Goal: Task Accomplishment & Management: Manage account settings

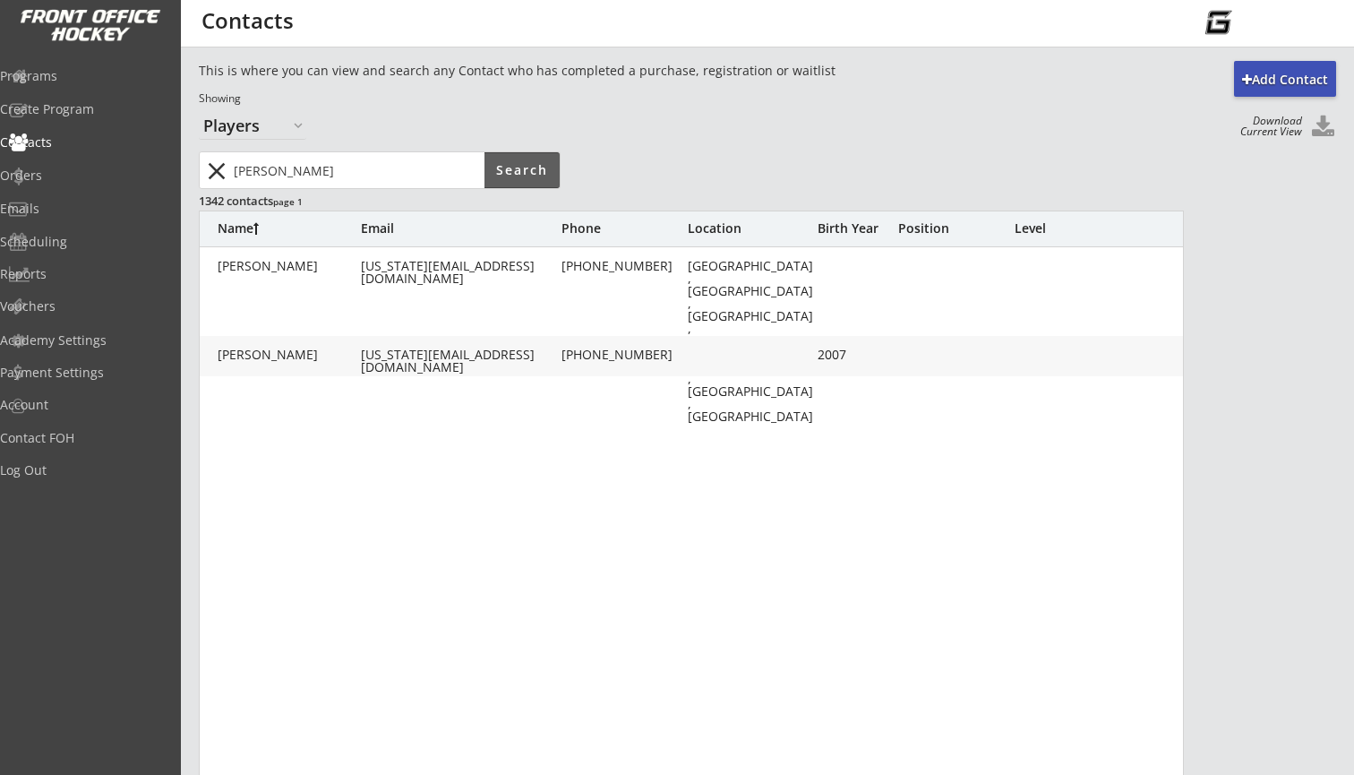
select select ""Players""
click at [415, 352] on div "[US_STATE][EMAIL_ADDRESS][DOMAIN_NAME]" at bounding box center [459, 360] width 197 height 25
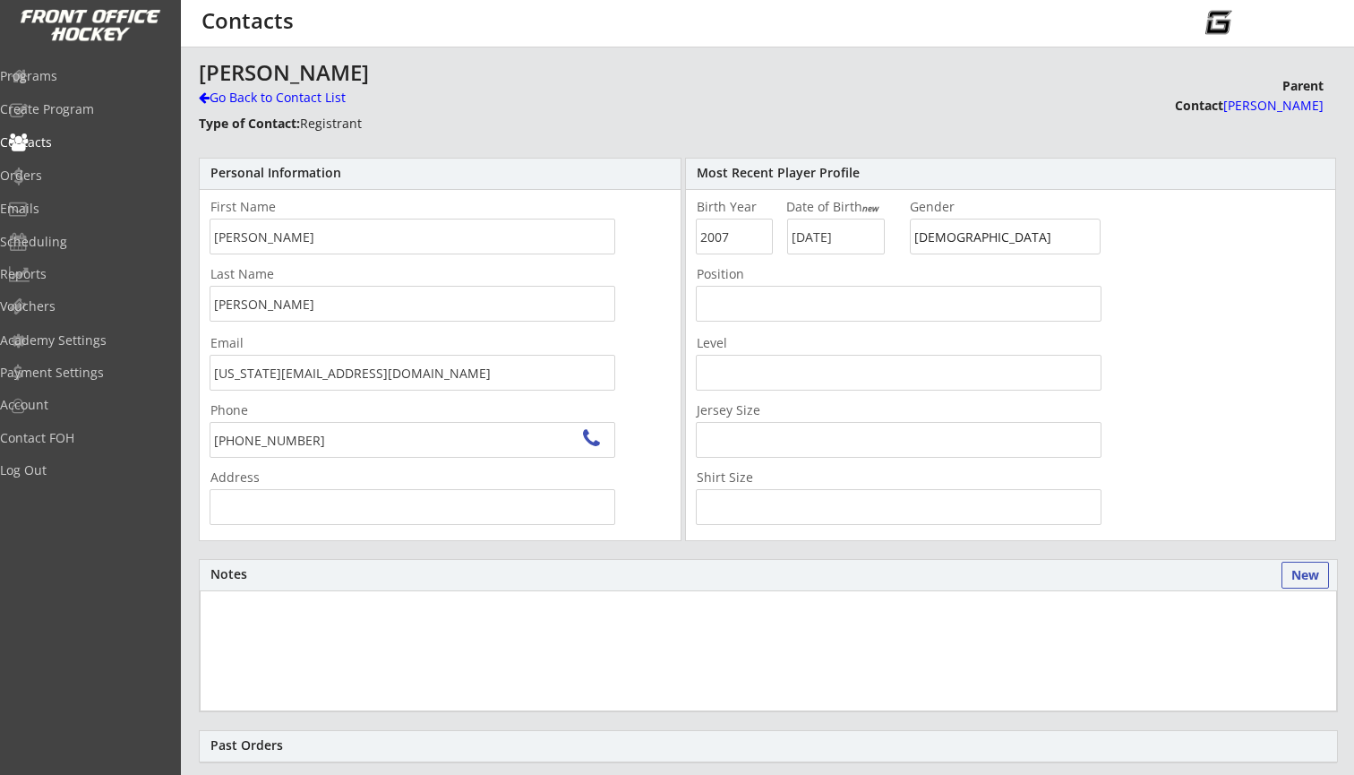
type input "[STREET_ADDRESS]"
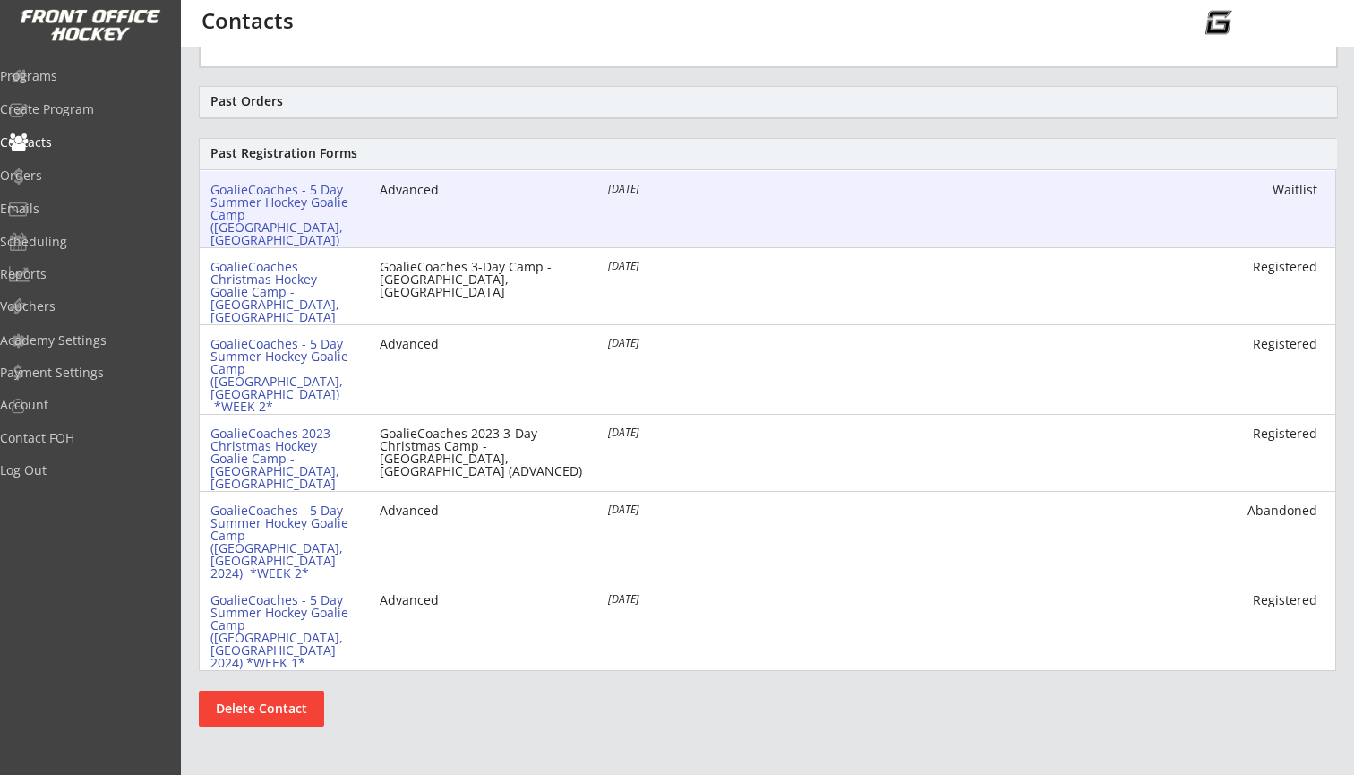
scroll to position [648, 0]
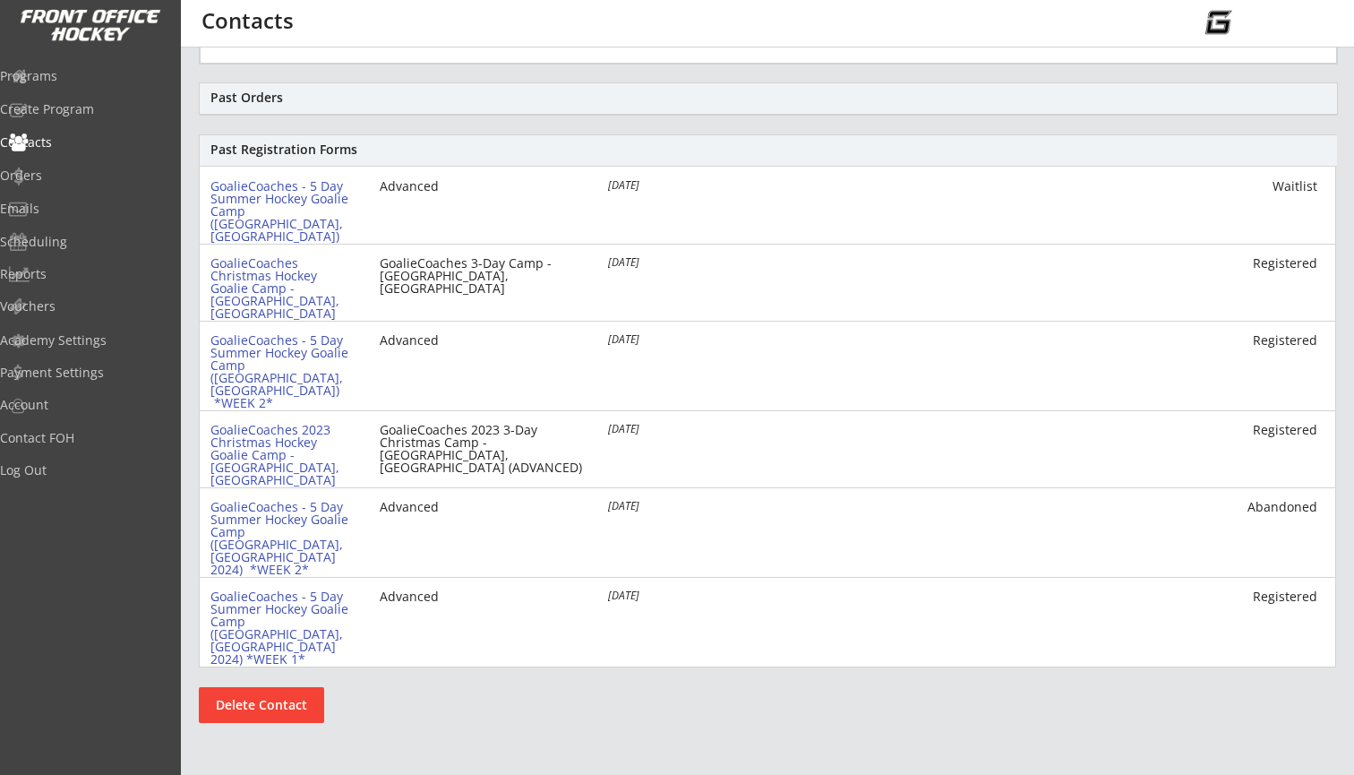
click at [279, 698] on button "Delete Contact" at bounding box center [261, 705] width 125 height 36
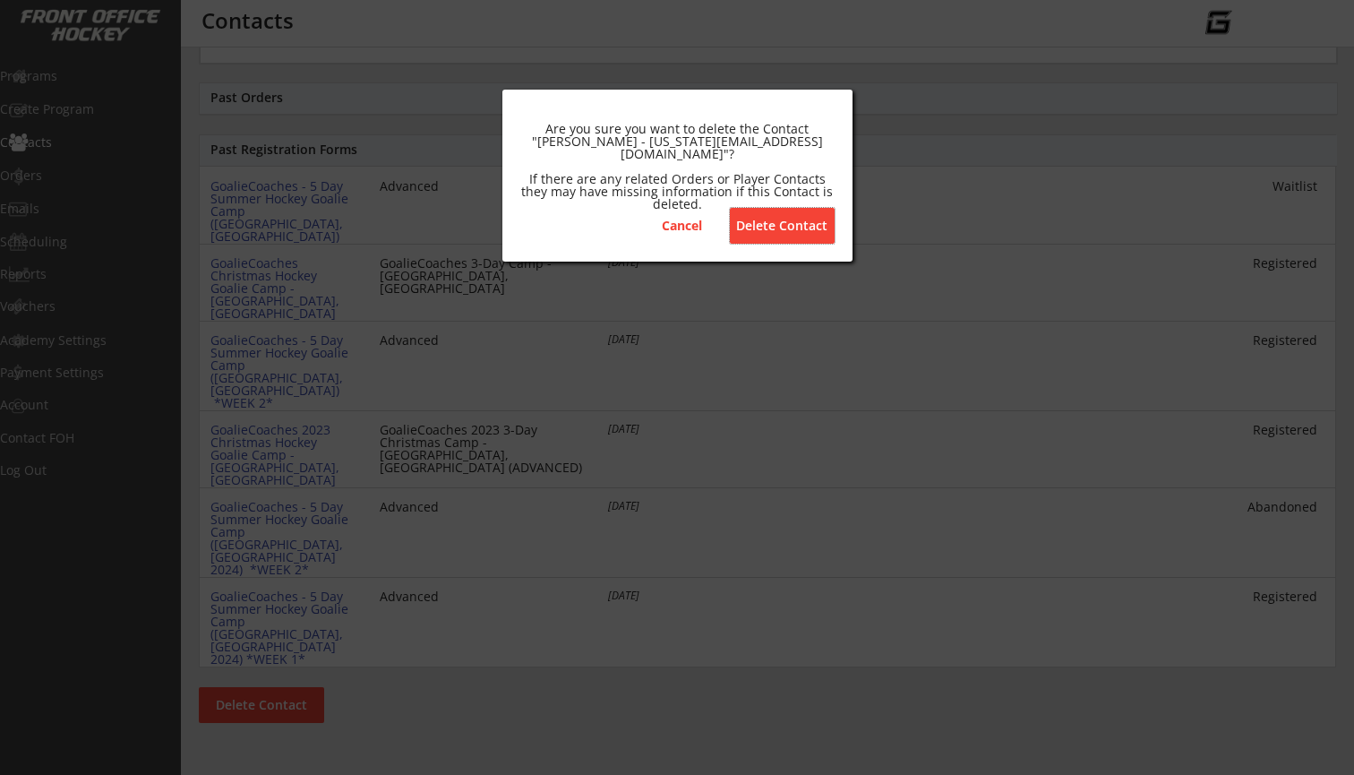
click at [789, 219] on button "Delete Contact" at bounding box center [782, 226] width 105 height 36
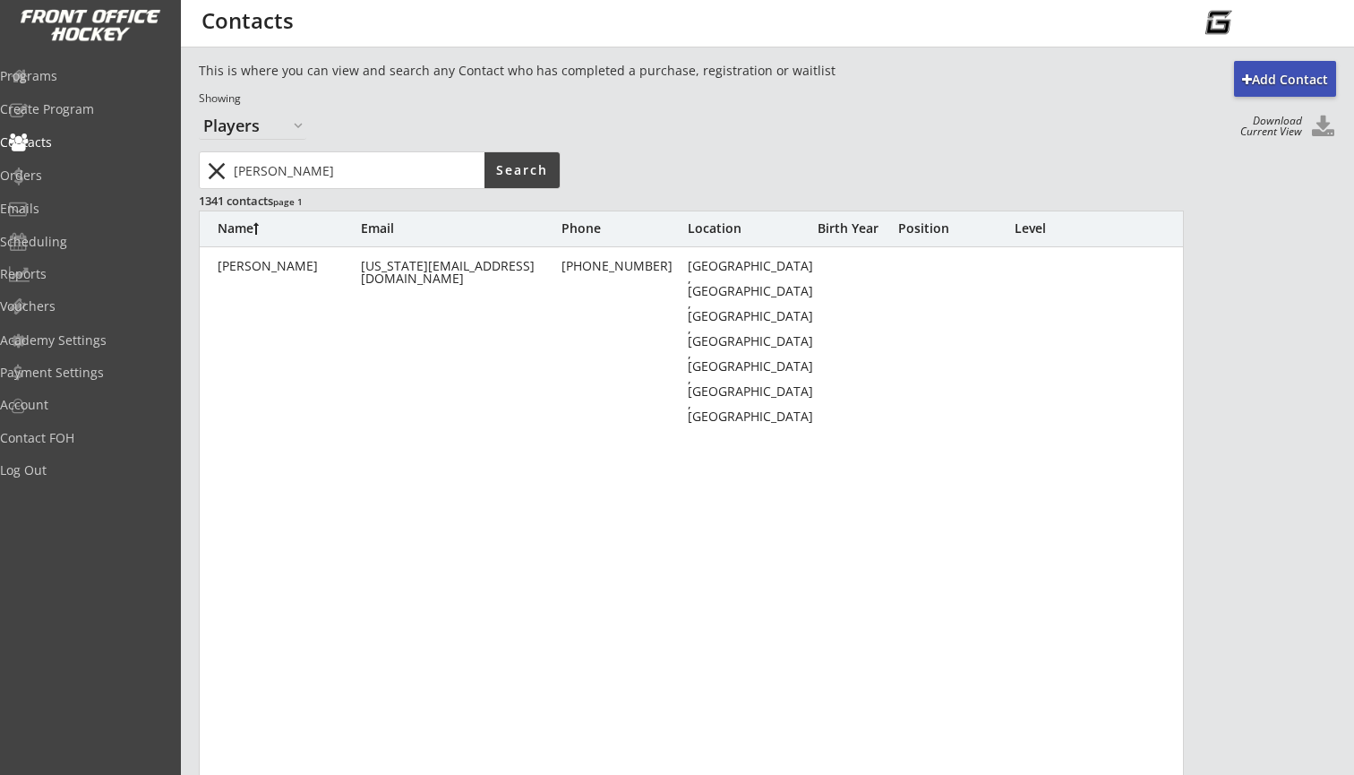
scroll to position [0, 0]
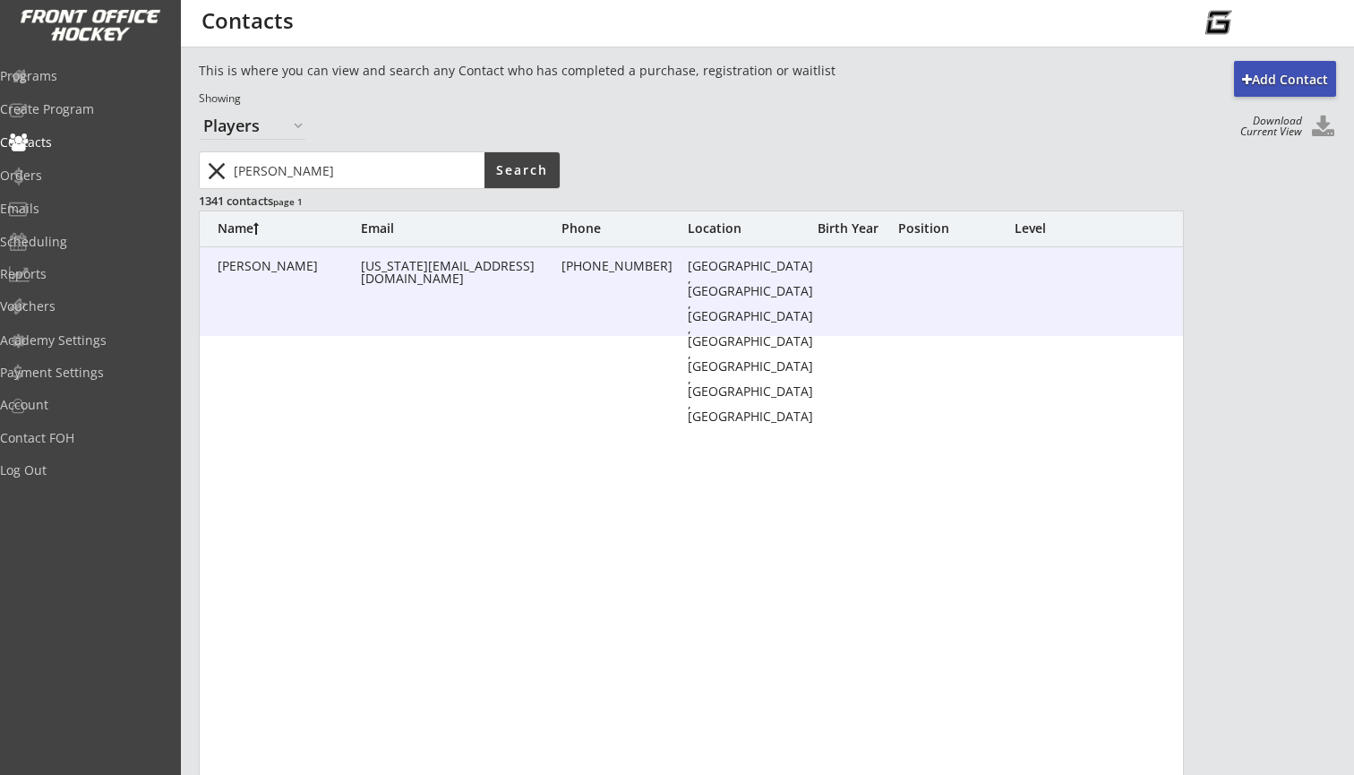
click at [294, 262] on div "[PERSON_NAME]" at bounding box center [289, 266] width 143 height 13
type input "[PERSON_NAME]"
type input "[US_STATE][EMAIL_ADDRESS][DOMAIN_NAME]"
type input "[PHONE_NUMBER]"
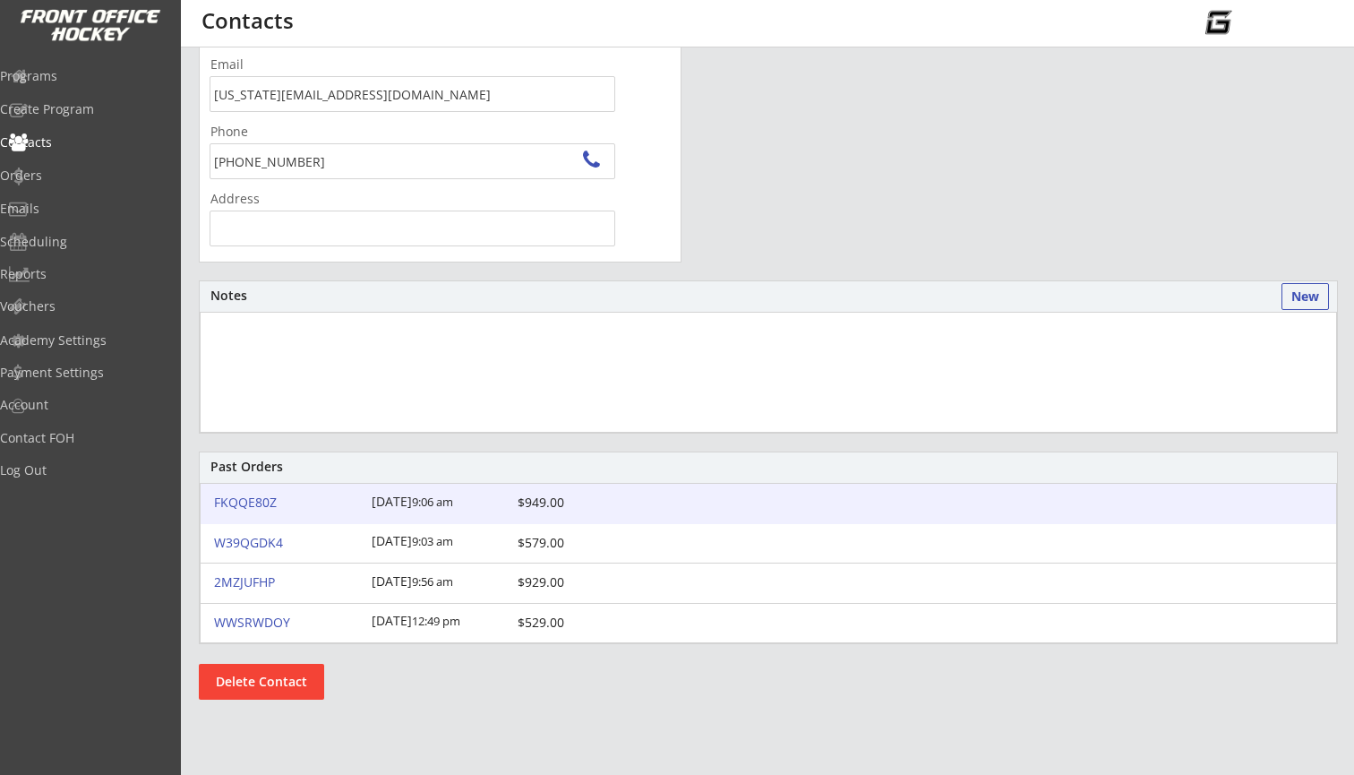
scroll to position [312, 0]
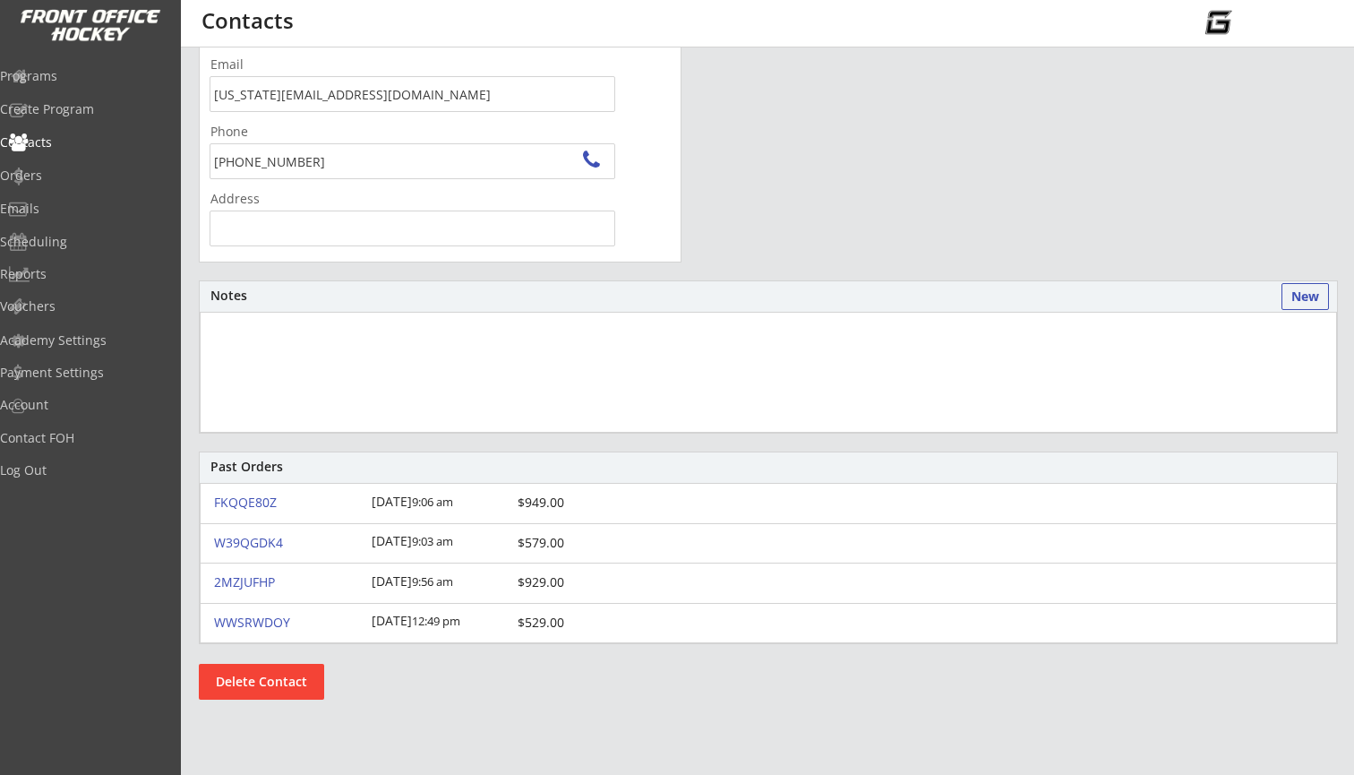
click at [279, 691] on button "Delete Contact" at bounding box center [261, 682] width 125 height 36
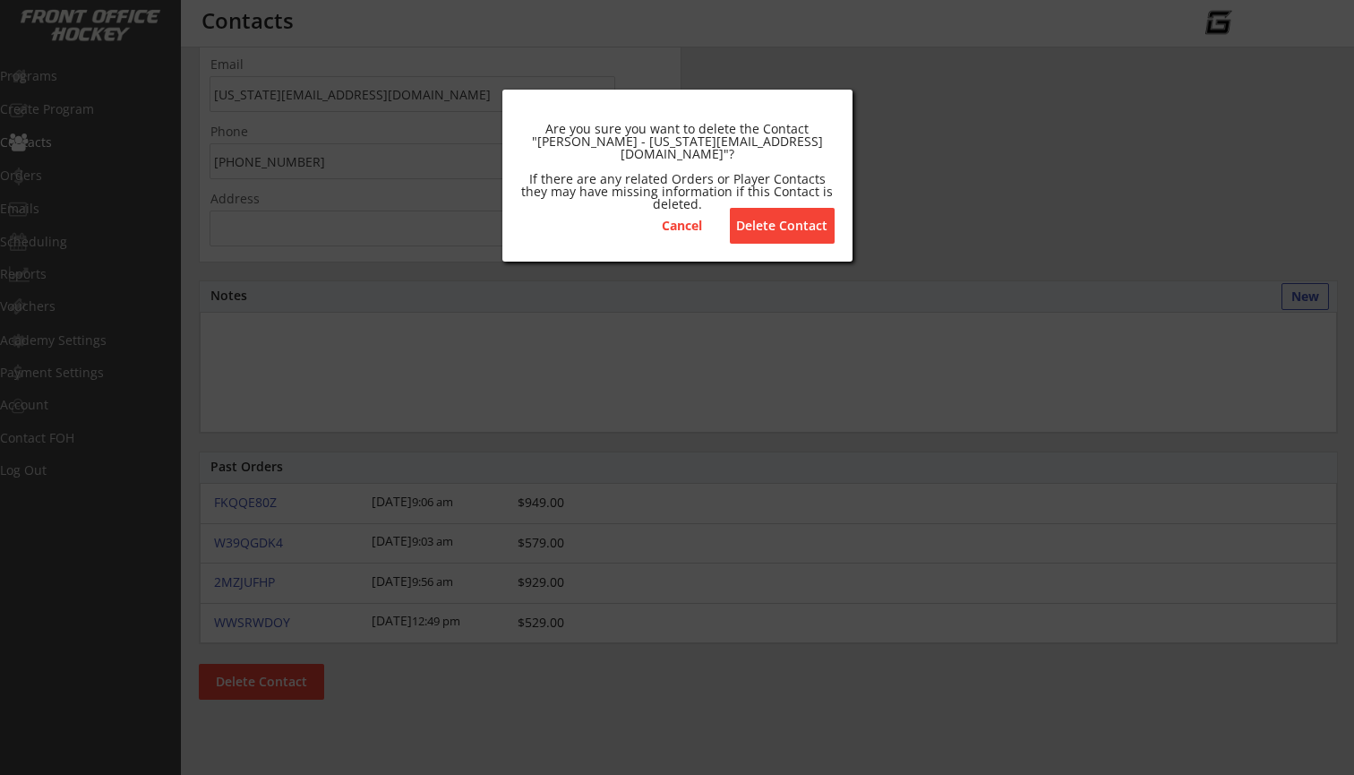
click at [787, 219] on button "Delete Contact" at bounding box center [782, 226] width 105 height 36
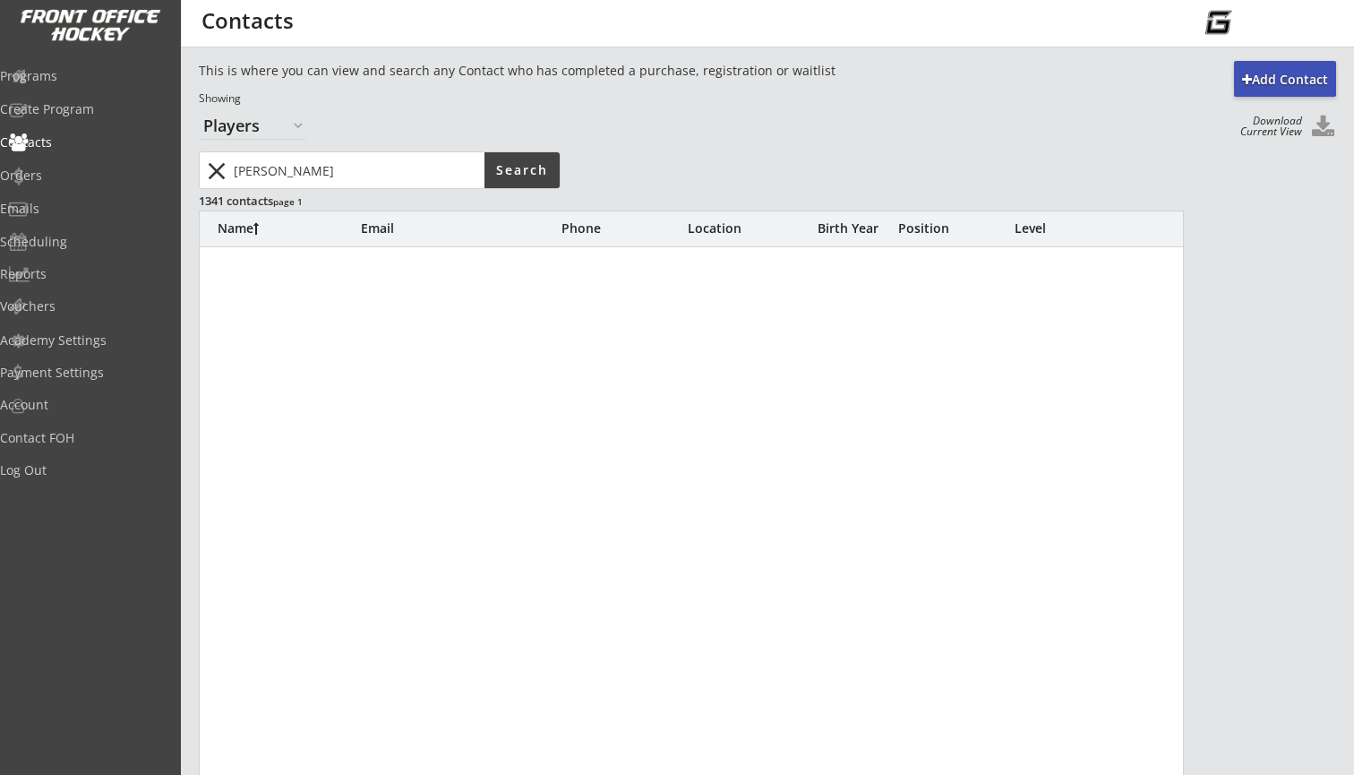
scroll to position [0, 0]
